Goal: Use online tool/utility: Use online tool/utility

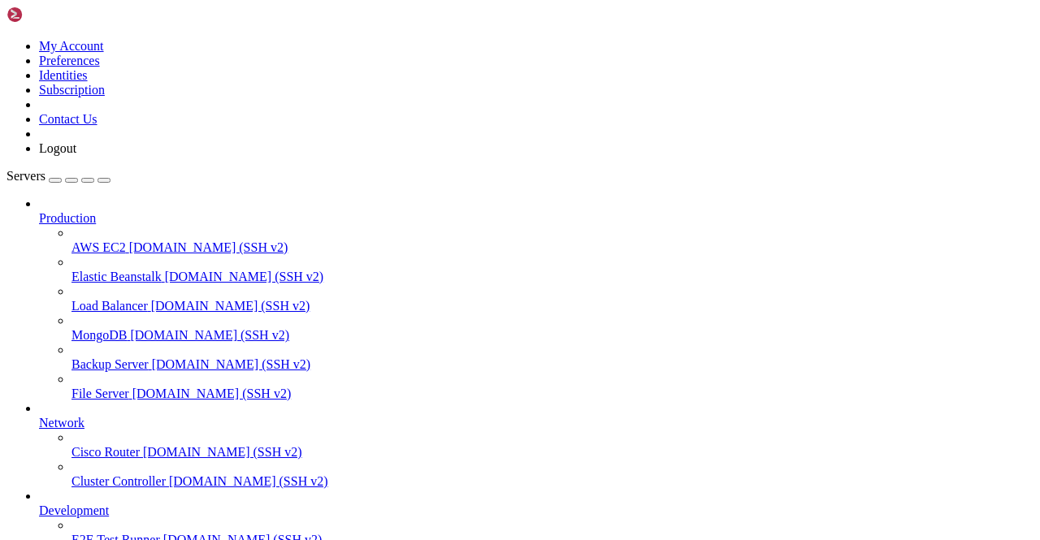
scroll to position [202, 0]
click at [7, 39] on icon at bounding box center [7, 39] width 0 height 0
click at [100, 67] on link "Preferences" at bounding box center [69, 61] width 61 height 14
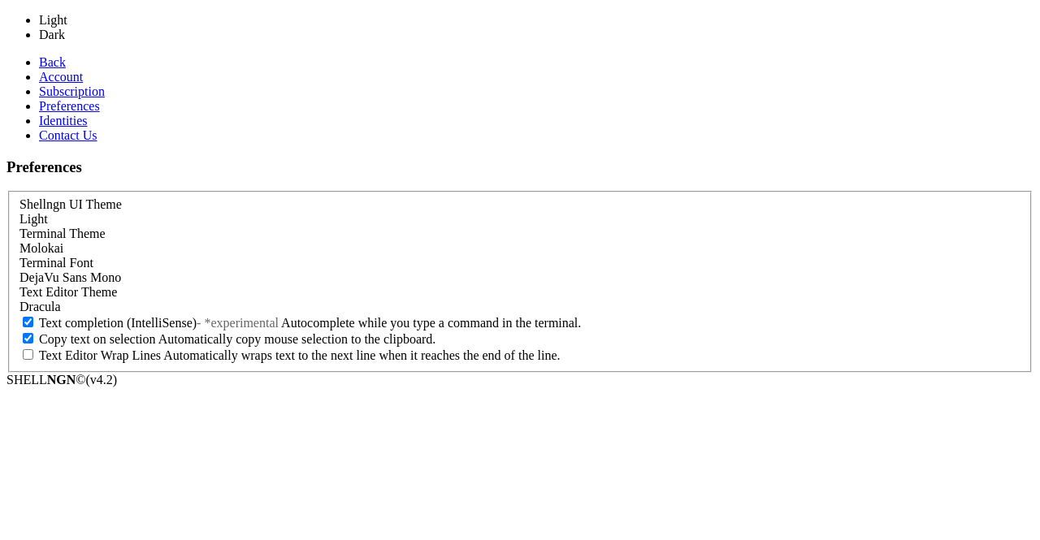
click at [283, 212] on div "Light" at bounding box center [520, 219] width 1001 height 15
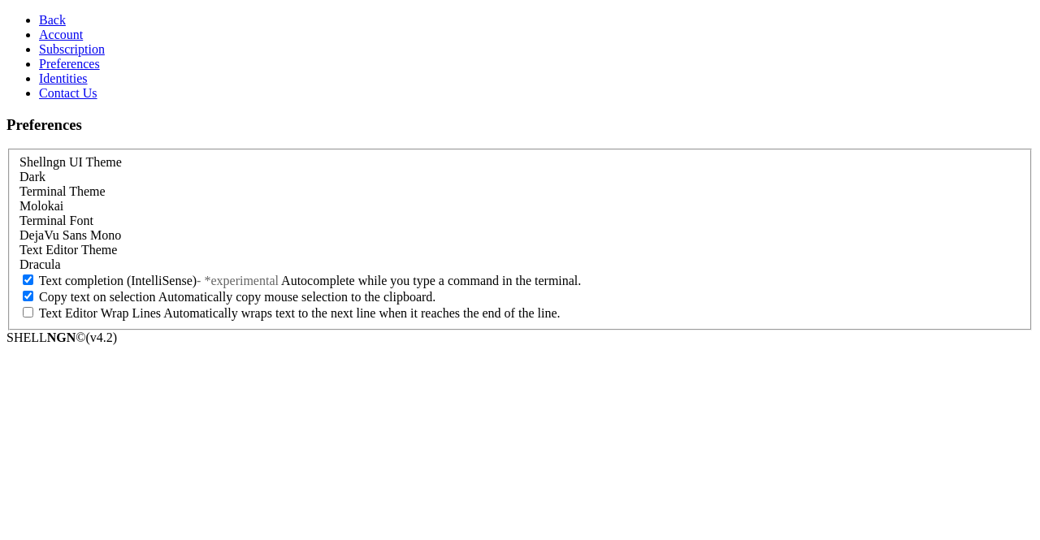
click at [66, 15] on link "Back" at bounding box center [52, 20] width 27 height 14
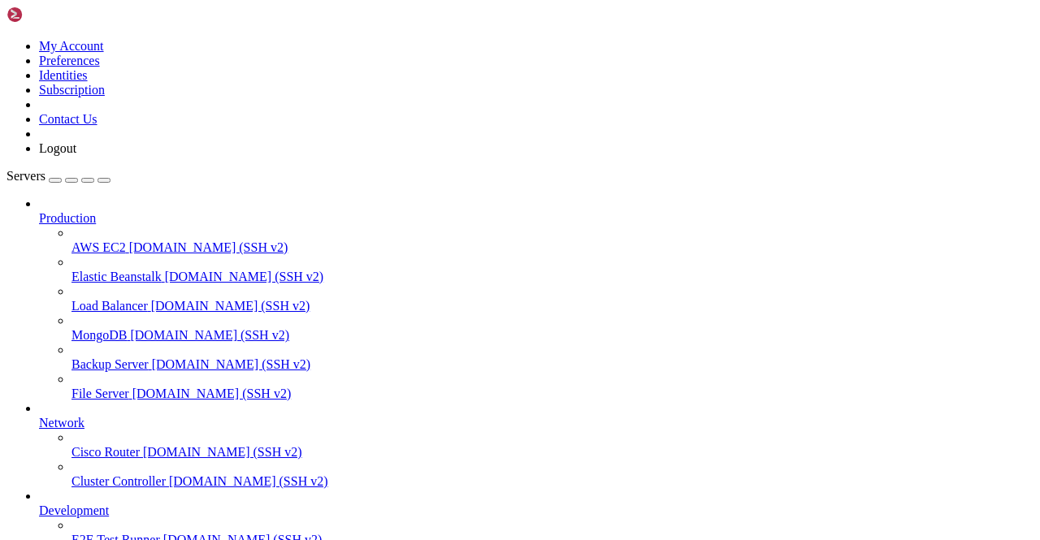
scroll to position [5079, 0]
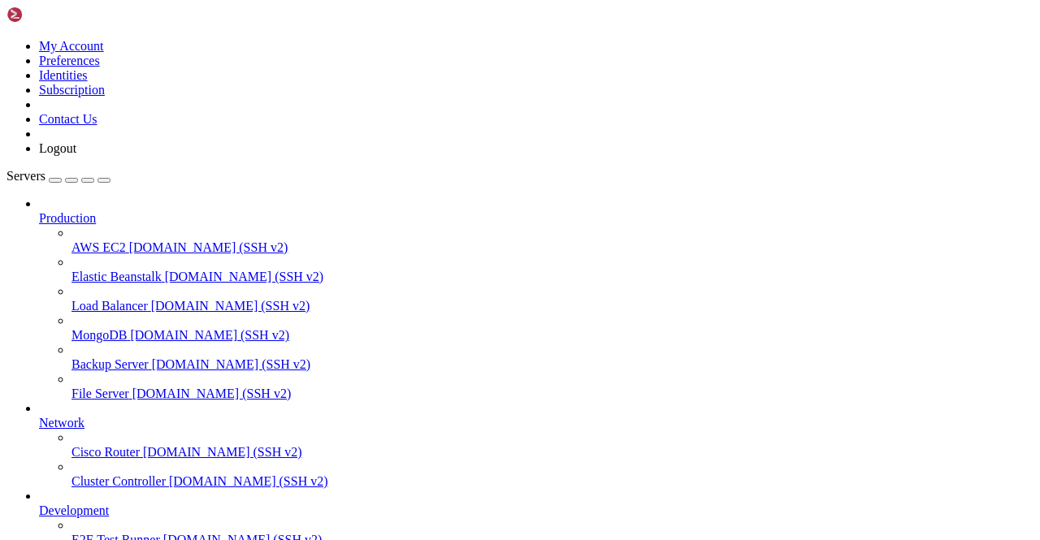
scroll to position [0, 0]
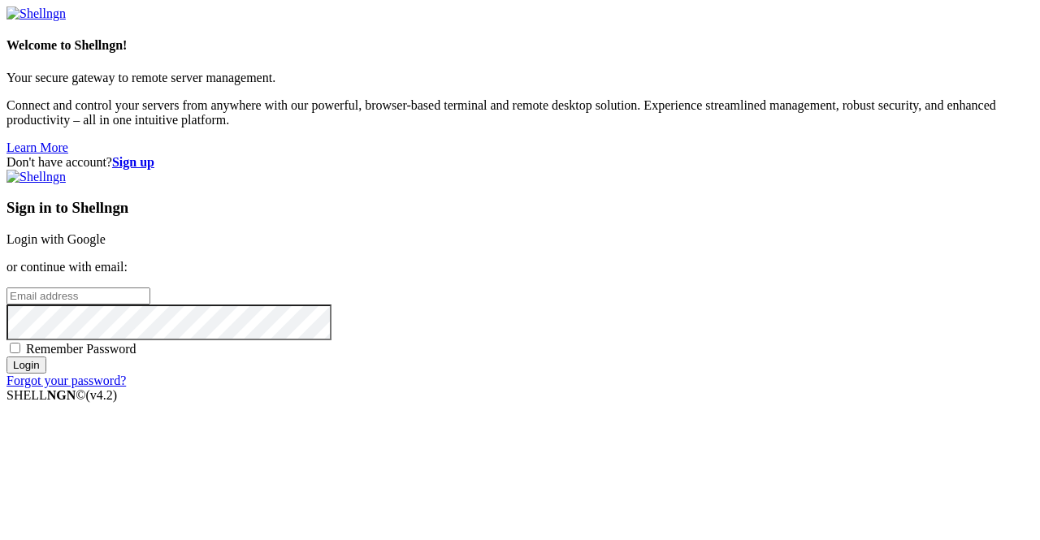
click at [608, 388] on div "Forgot your password?" at bounding box center [520, 381] width 1027 height 15
click at [106, 232] on link "Login with Google" at bounding box center [56, 239] width 99 height 14
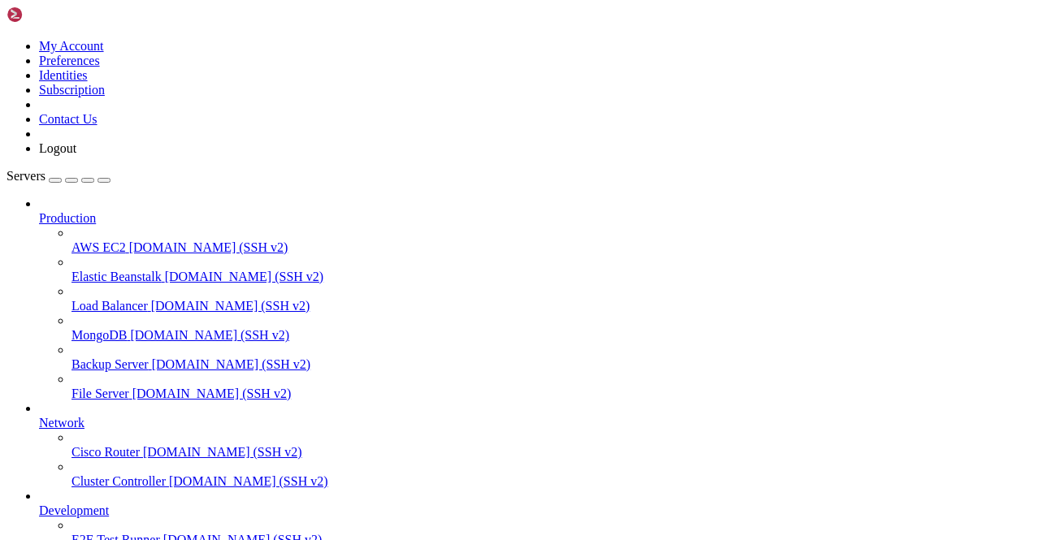
click at [7, 39] on icon at bounding box center [7, 39] width 0 height 0
click at [100, 67] on link "Preferences" at bounding box center [69, 61] width 61 height 14
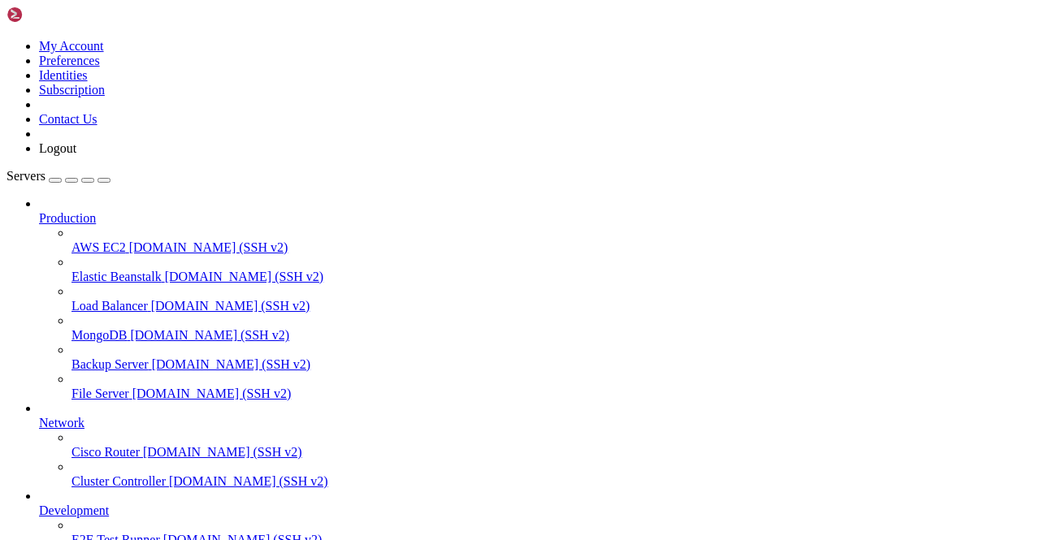
copy x-row "91. Telegram:Telegram 174"
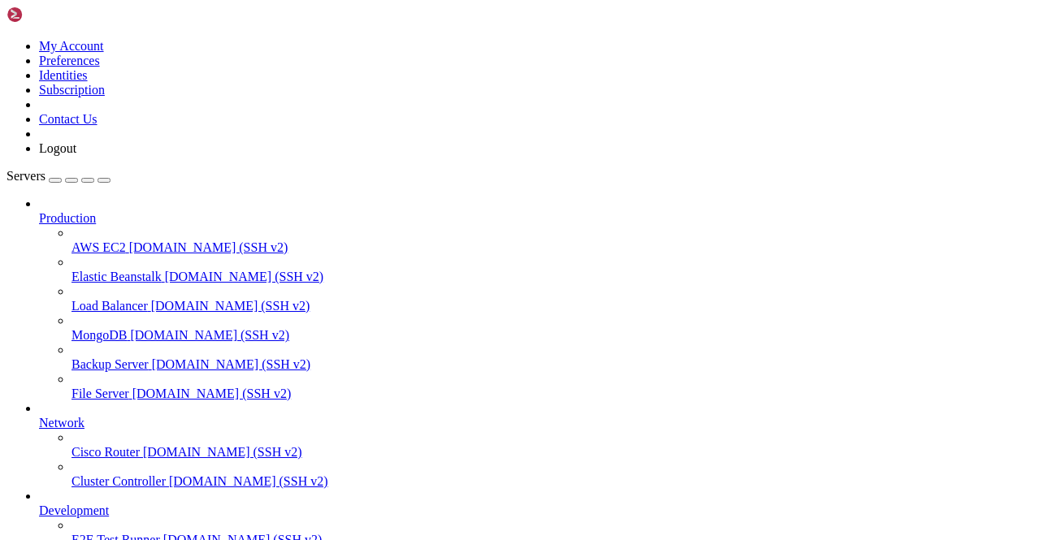
scroll to position [6250, 0]
copy x-row "104. Telegram:Telegram 176"
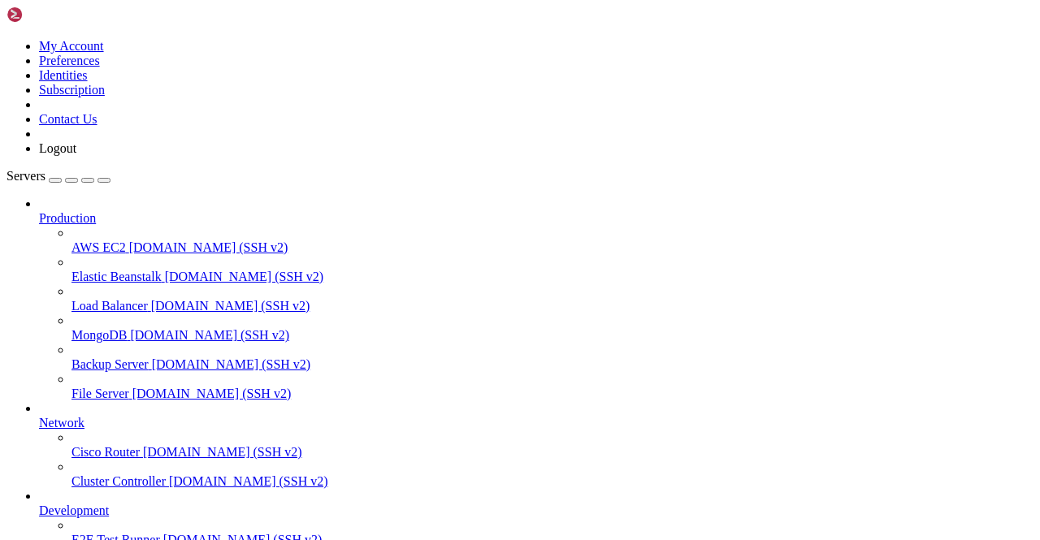
scroll to position [14962, 0]
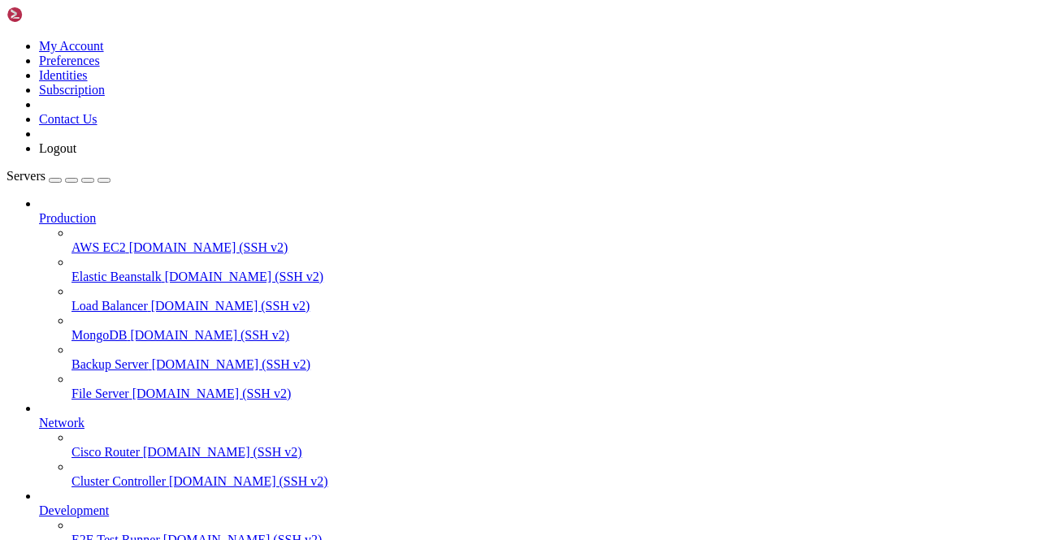
type input "Telegram"
drag, startPoint x: 876, startPoint y: 1476, endPoint x: 608, endPoint y: 1291, distance: 325.5
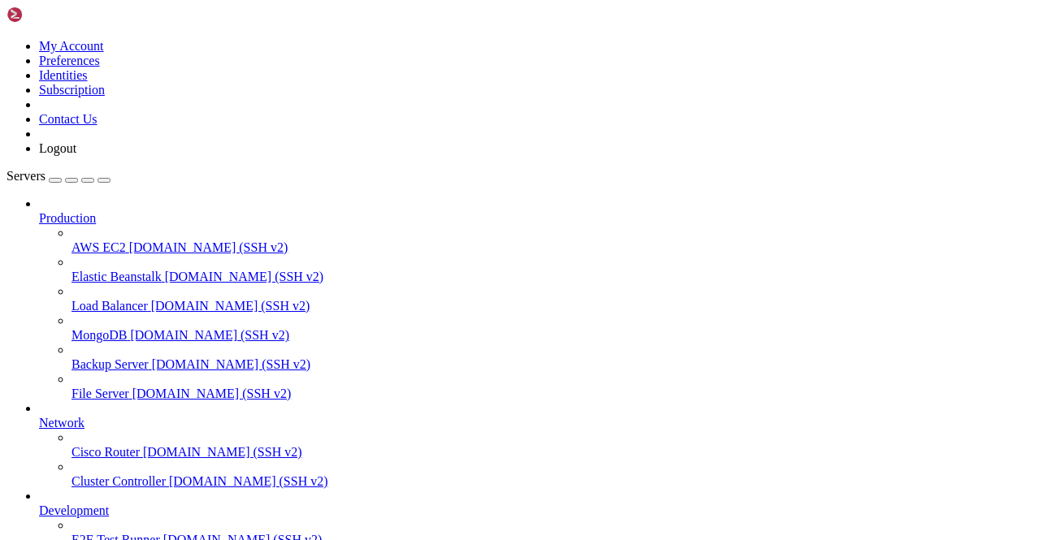
scroll to position [36140, 0]
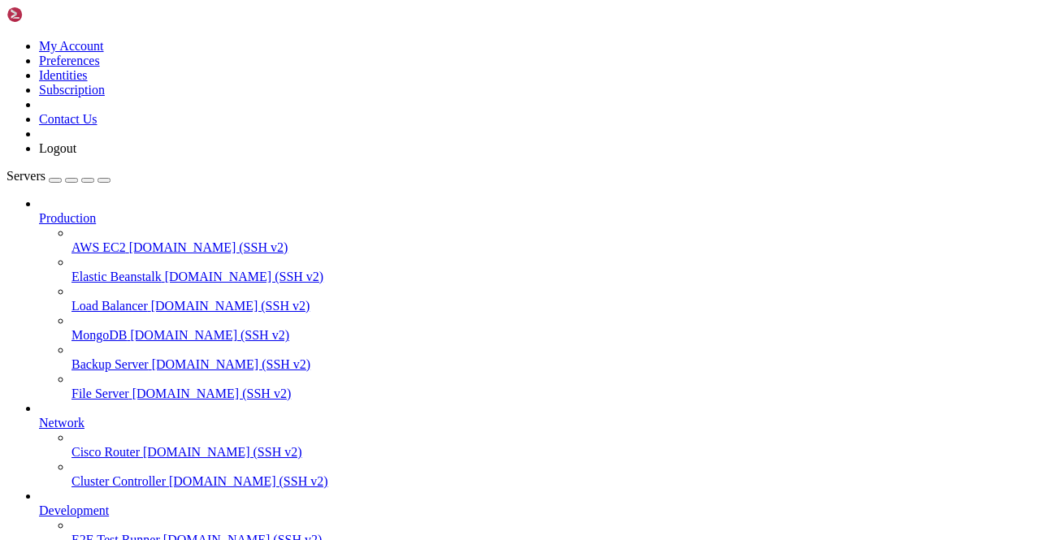
scroll to position [2771, 0]
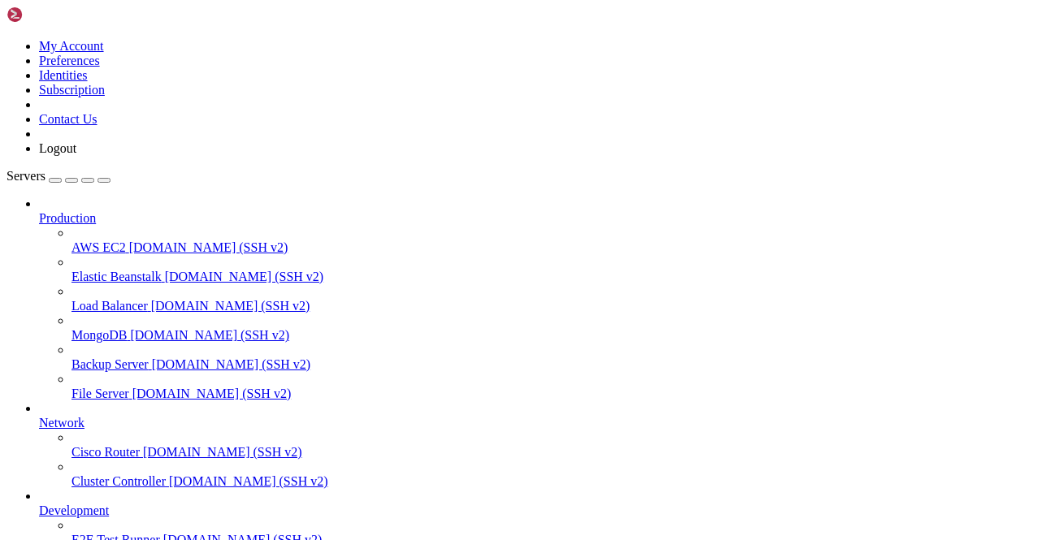
scroll to position [7413, 0]
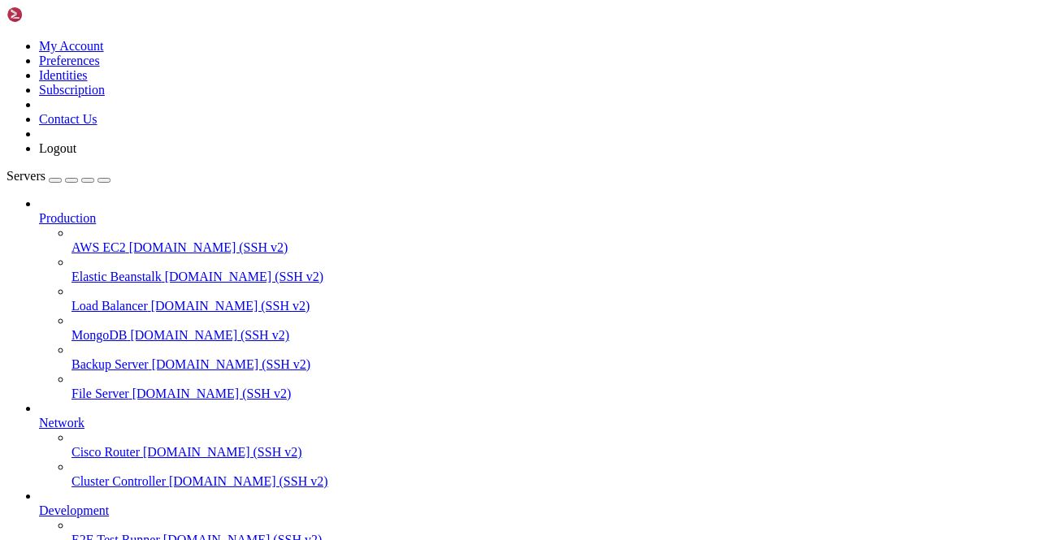
scroll to position [7688, 0]
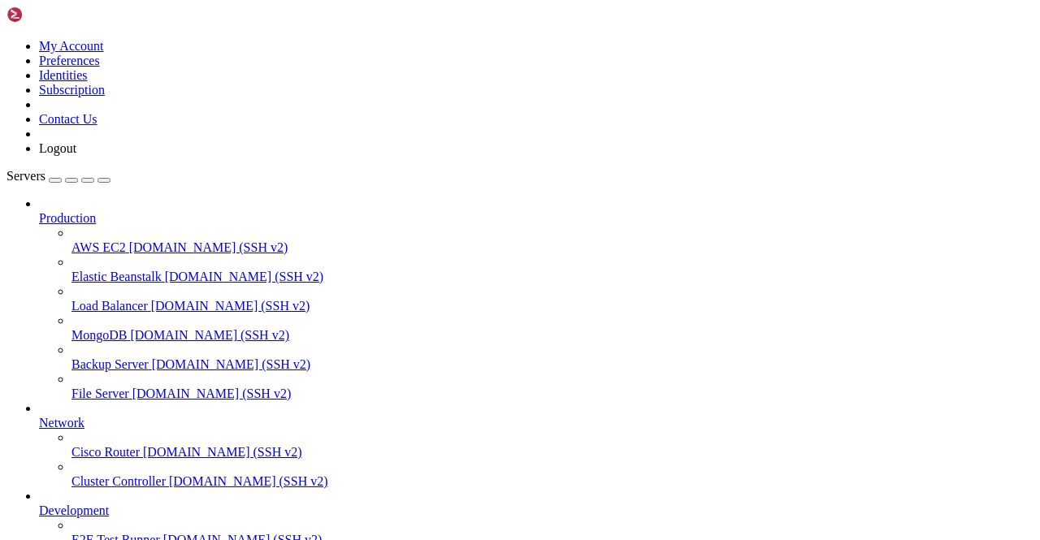
scroll to position [7745, 0]
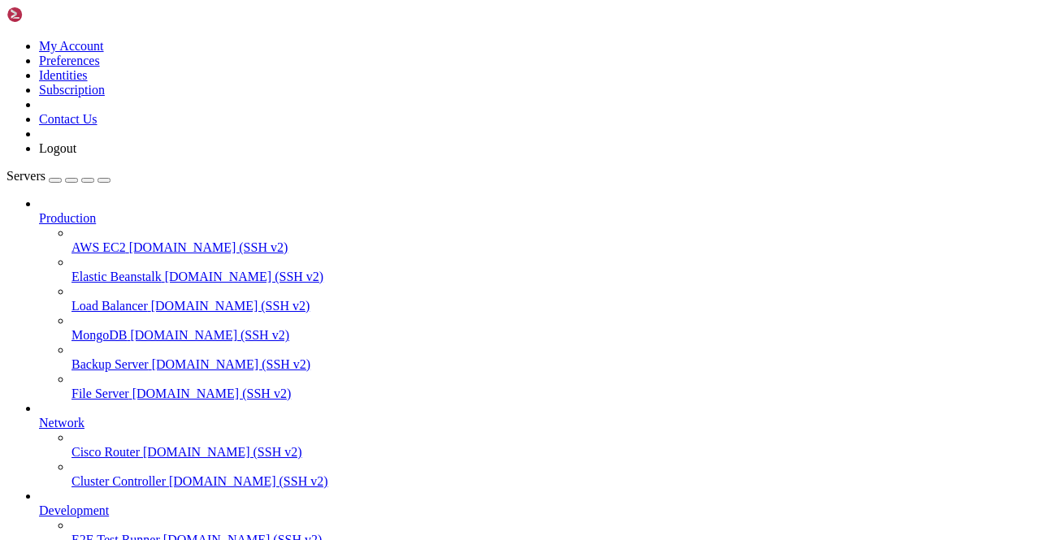
scroll to position [10045, 0]
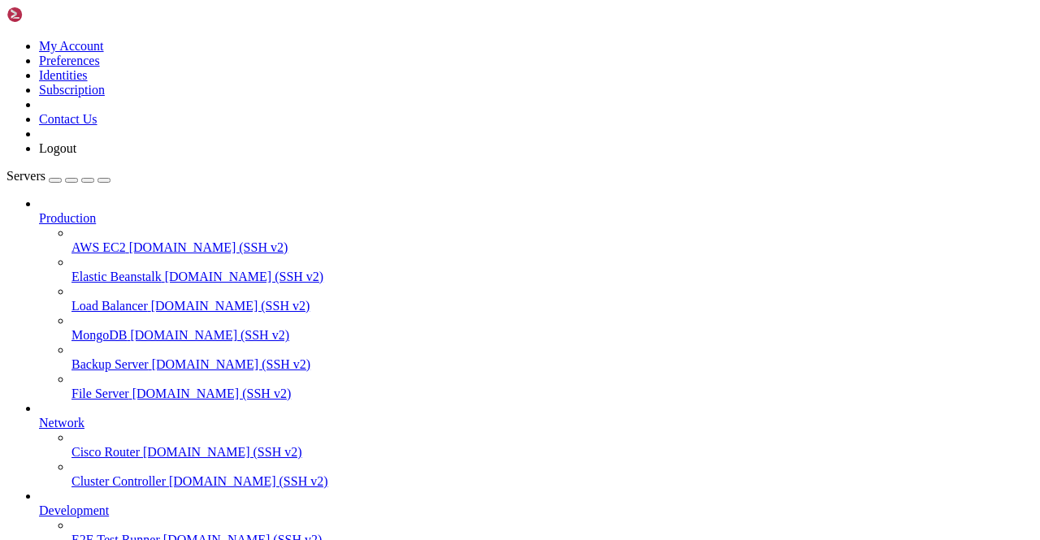
scroll to position [12198, 0]
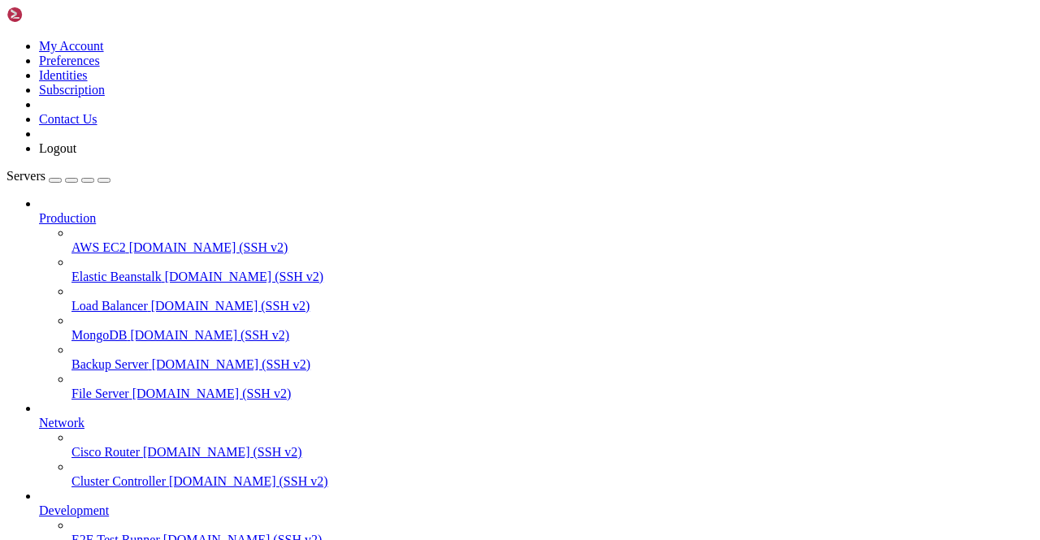
scroll to position [12198, 0]
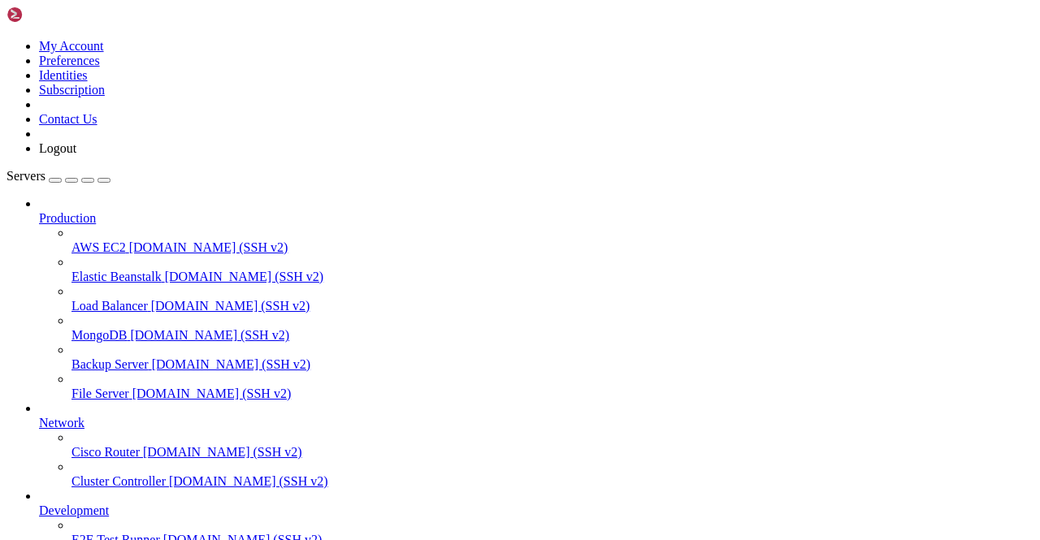
scroll to position [12377, 0]
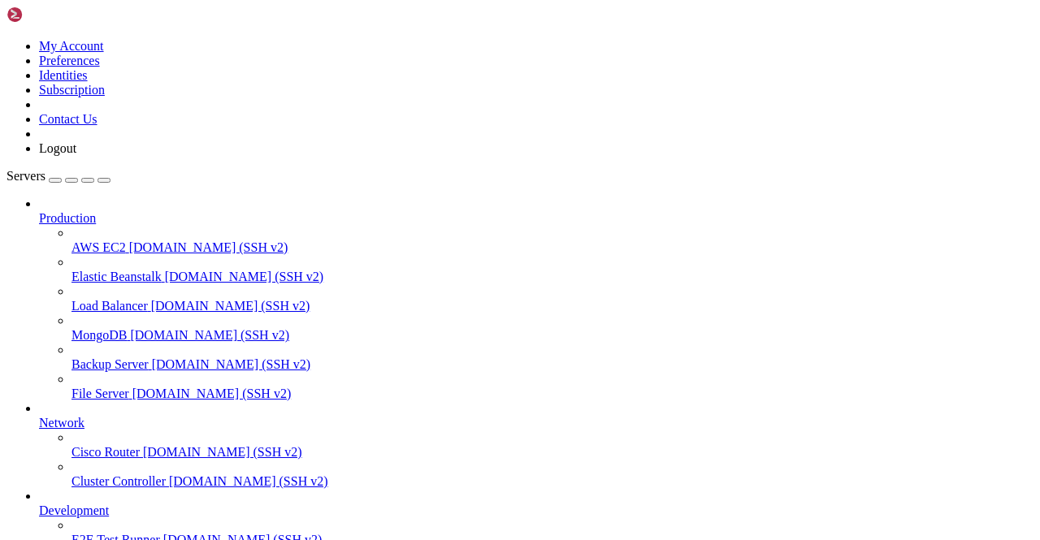
scroll to position [12410, 0]
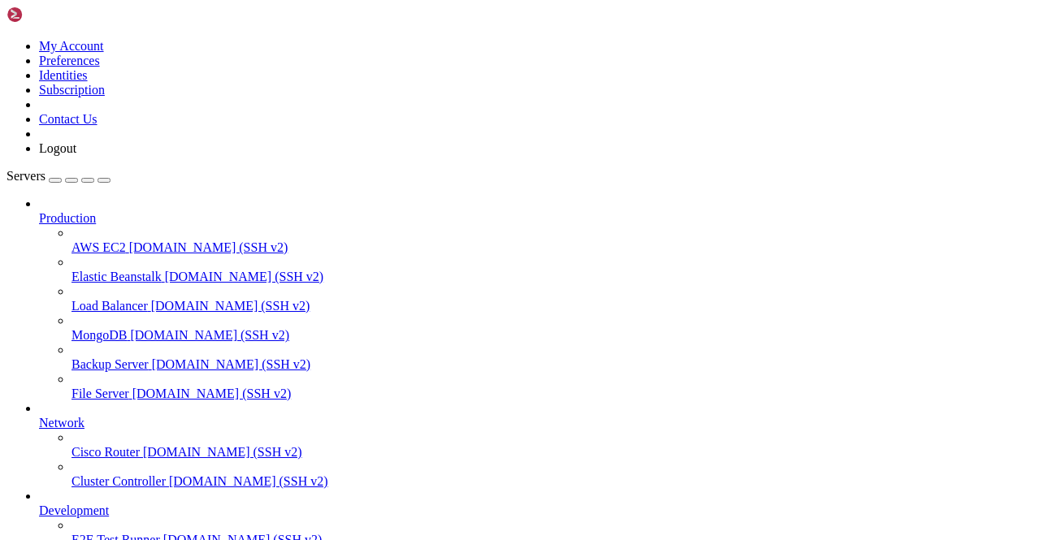
scroll to position [14612, 0]
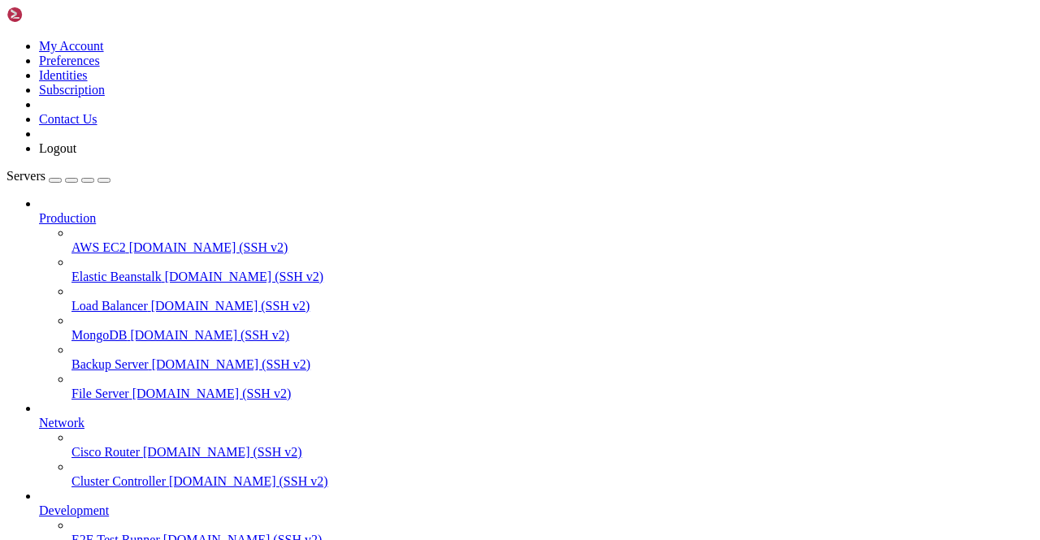
scroll to position [17001, 0]
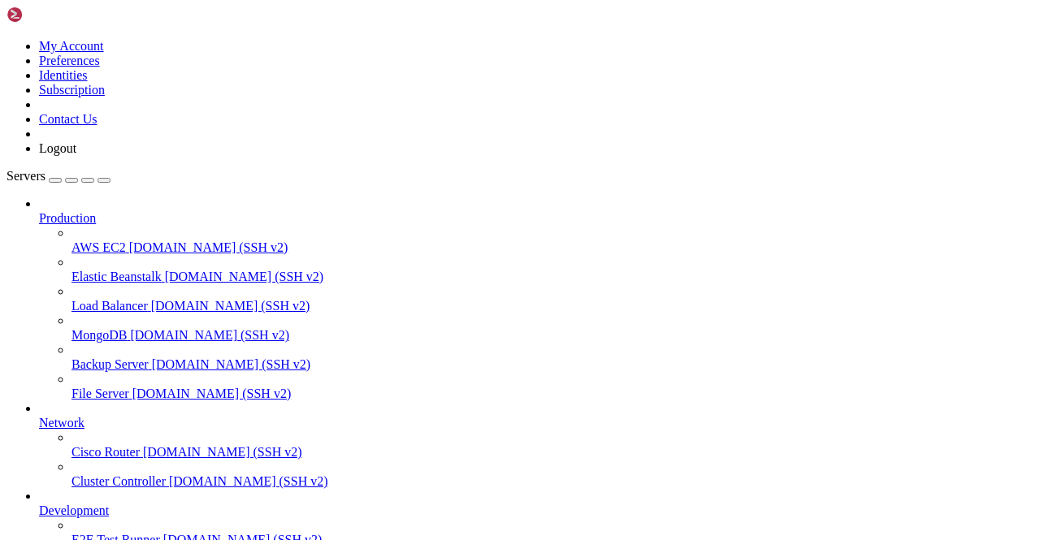
scroll to position [19244, 0]
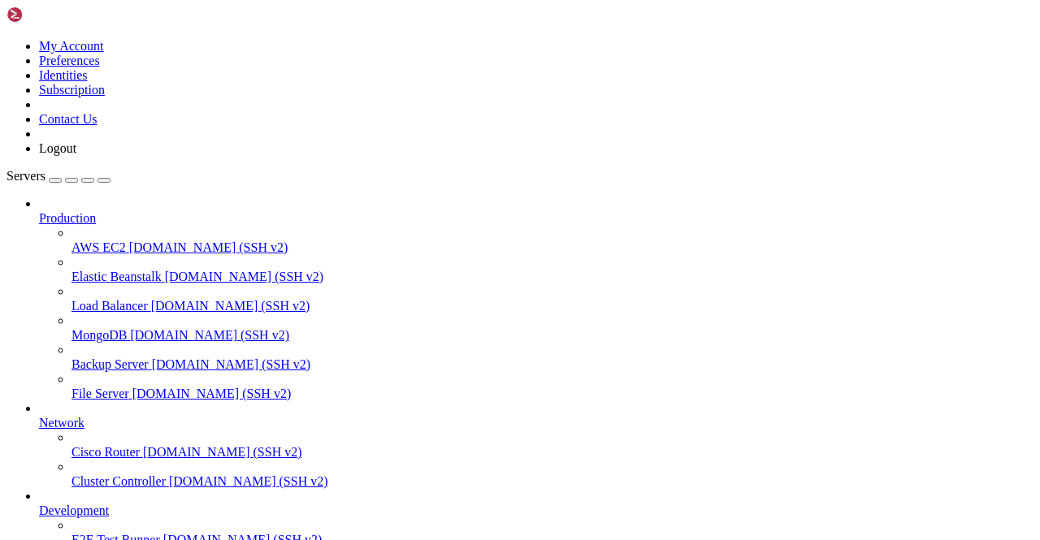
scroll to position [19423, 0]
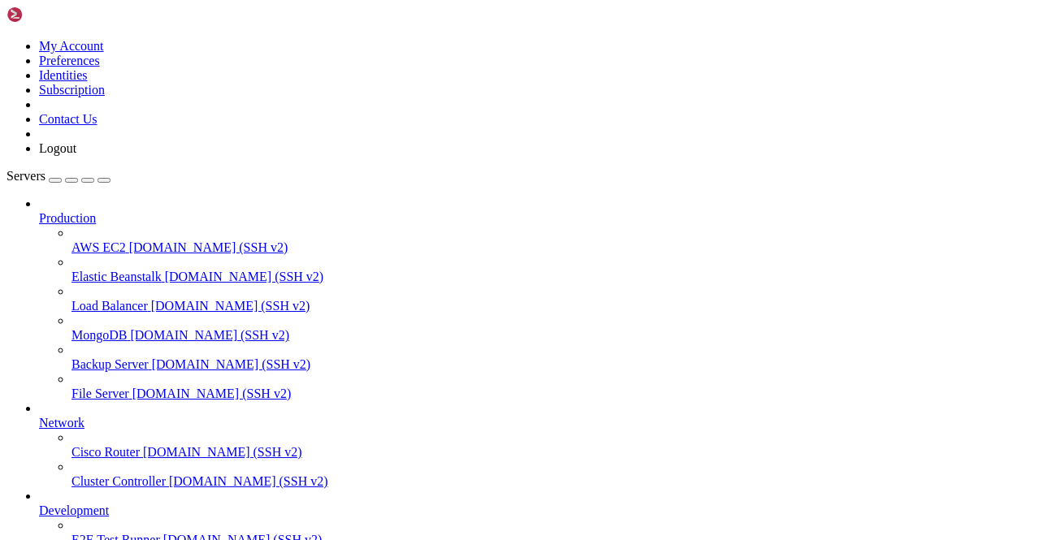
scroll to position [3332, 0]
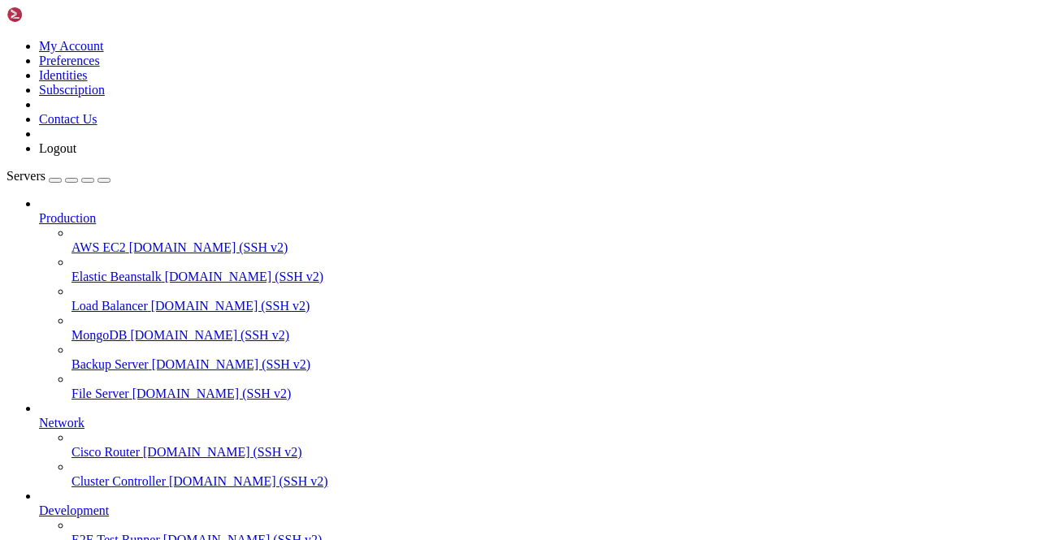
type input "Telegram 194"
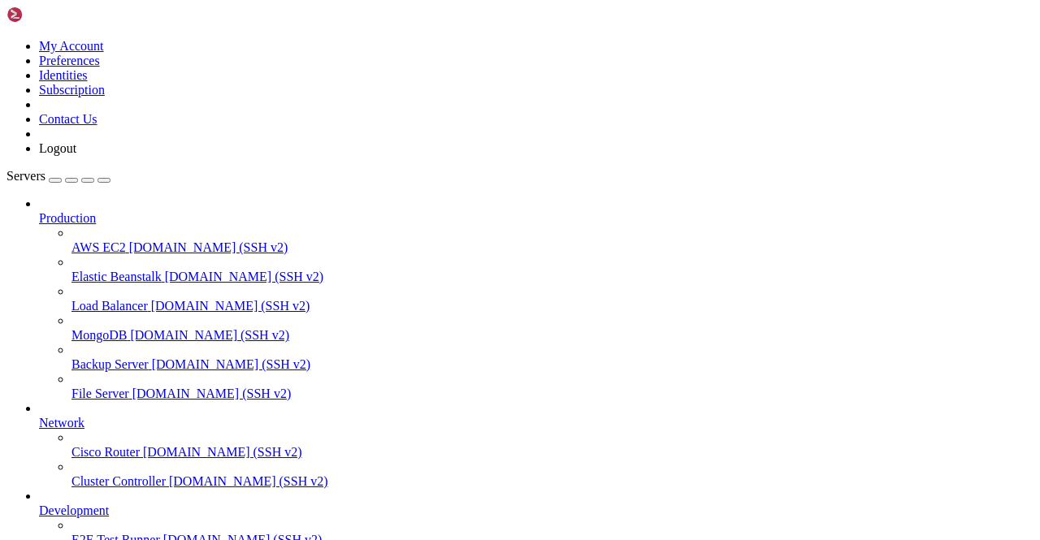
scroll to position [29614, 0]
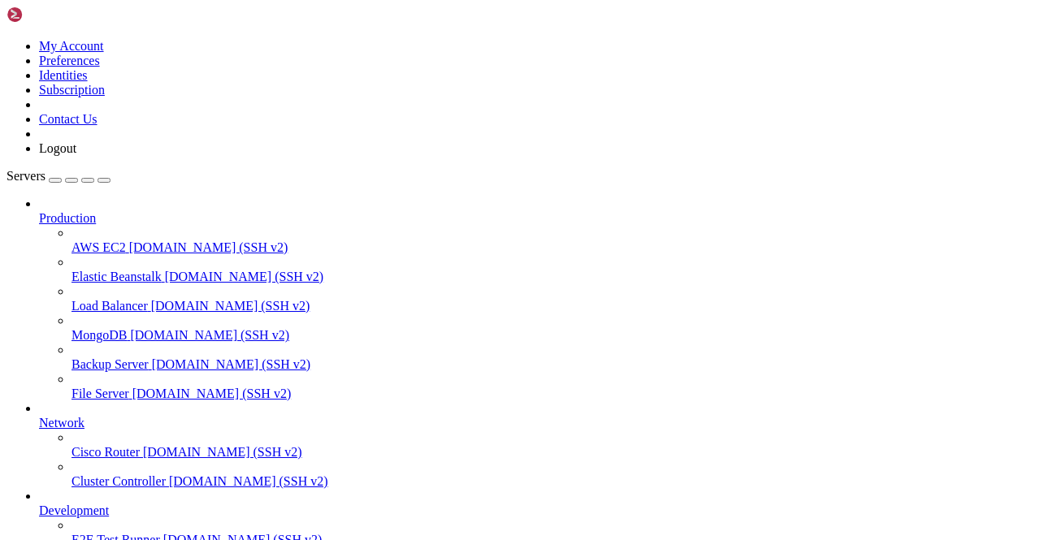
scroll to position [58400, 0]
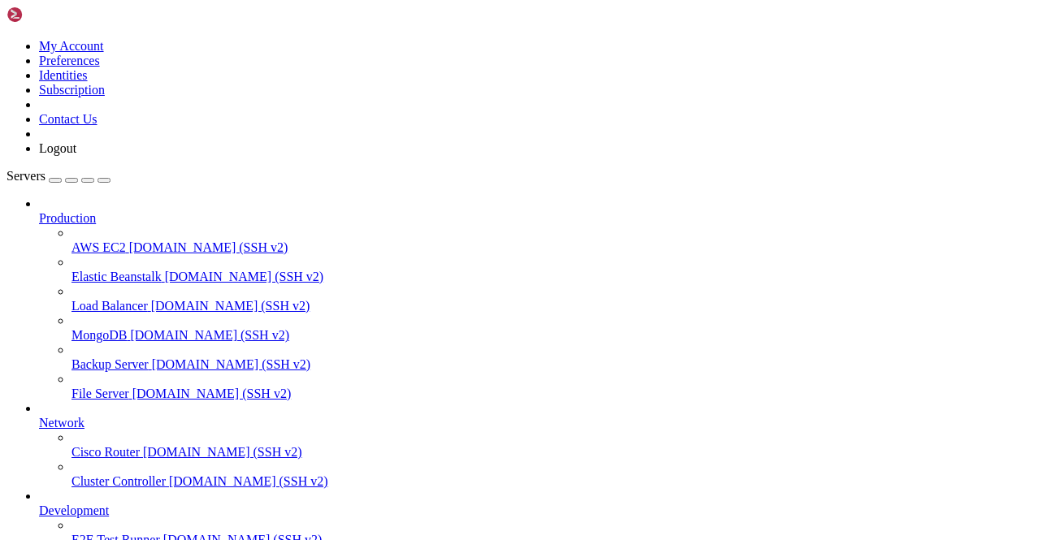
scroll to position [98043, 0]
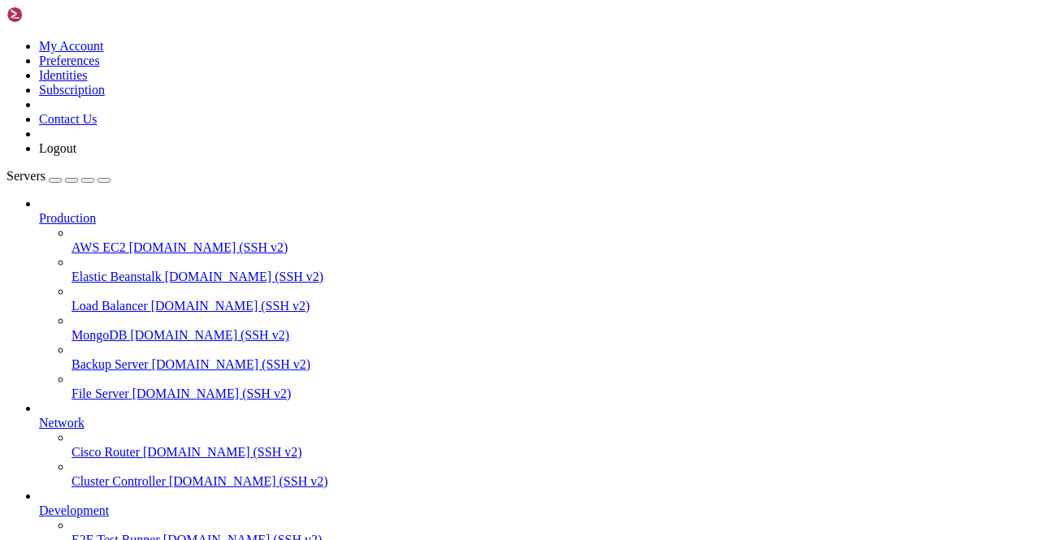
scroll to position [129949, 0]
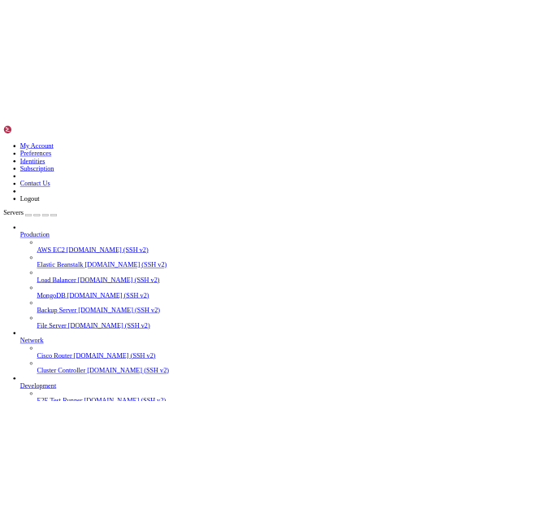
scroll to position [0, 0]
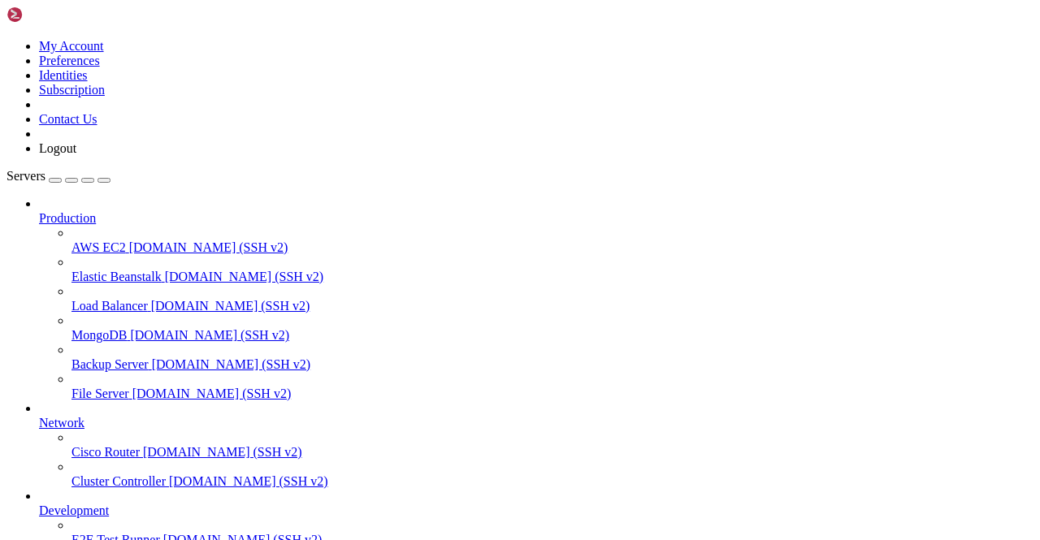
drag, startPoint x: 171, startPoint y: 1401, endPoint x: 559, endPoint y: 1496, distance: 399.1
click html "Page up Connecting 84.247.188.101... Page down Options 0/0"
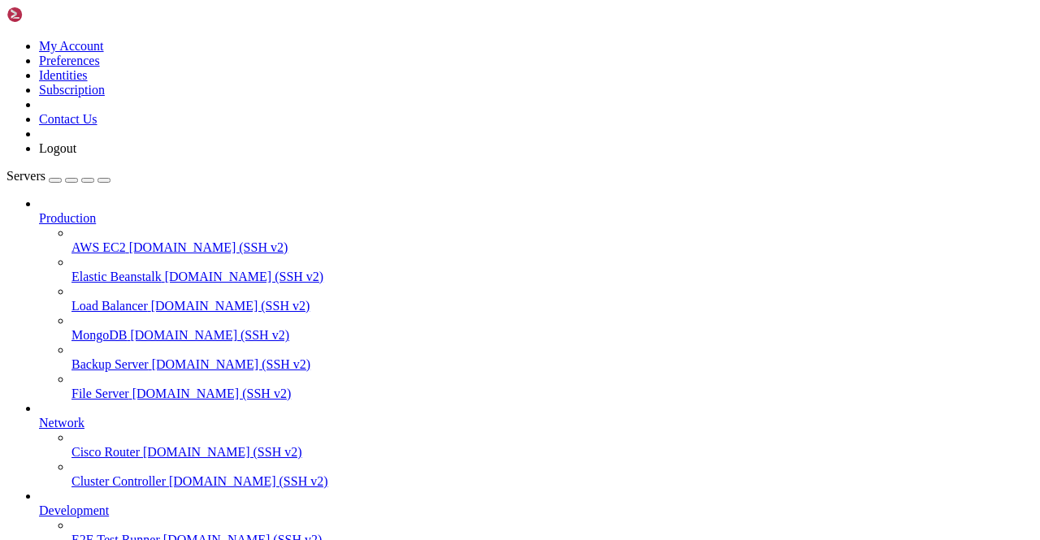
scroll to position [6363, 0]
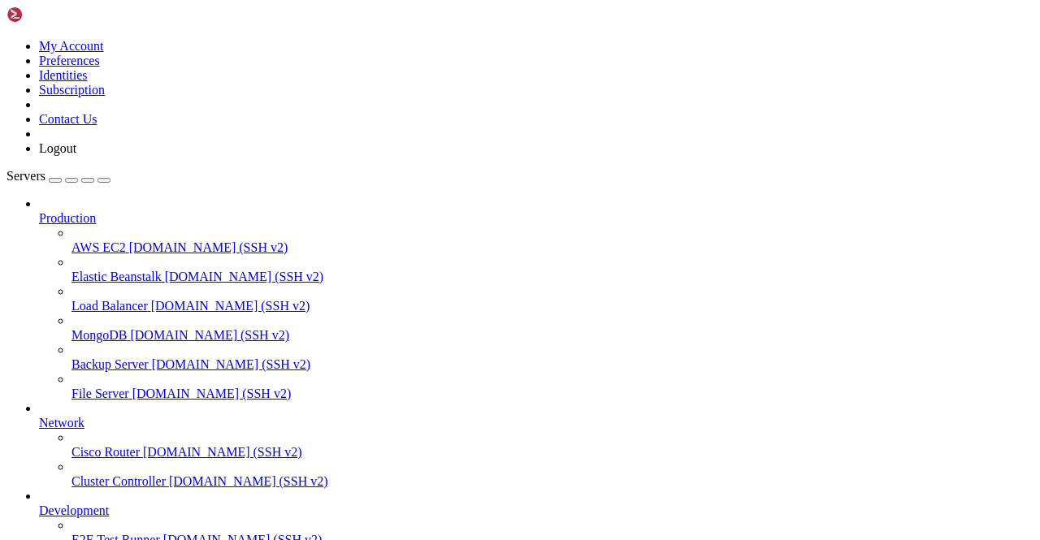
scroll to position [6363, 0]
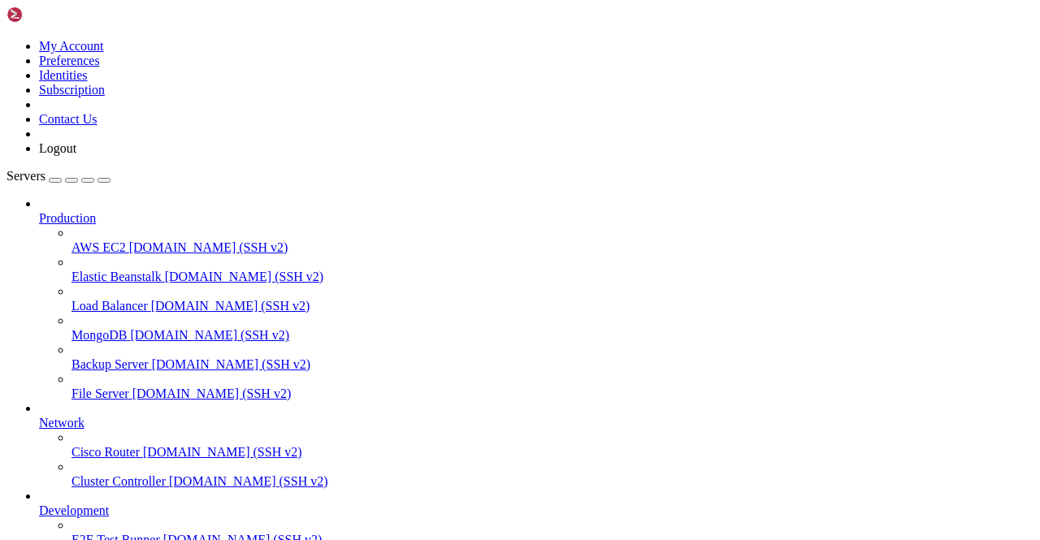
scroll to position [42665, 0]
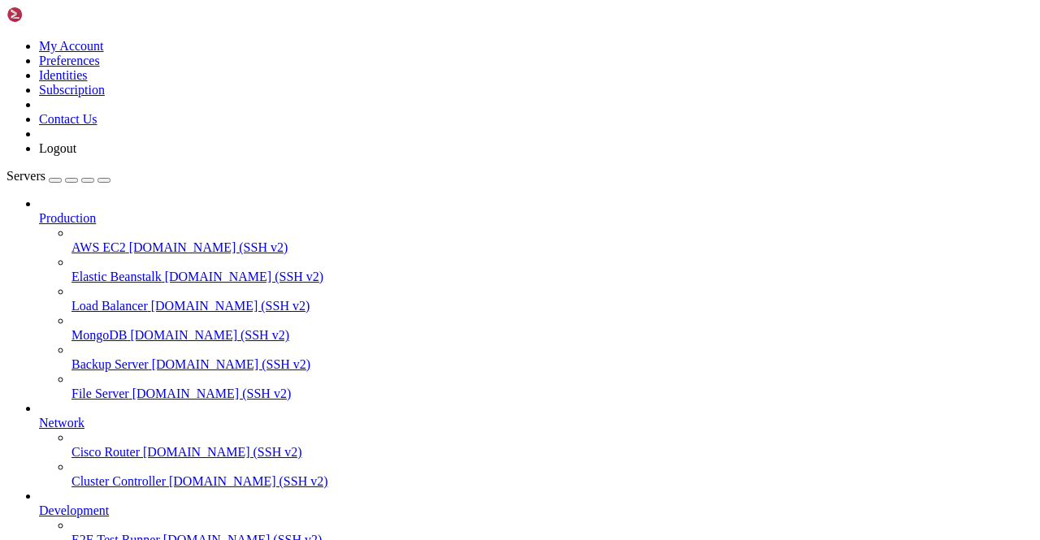
scroll to position [2568, 0]
